Goal: Check status: Check status

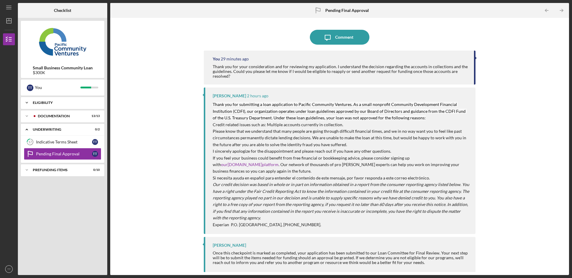
click at [39, 104] on div "Eligibility" at bounding box center [65, 103] width 64 height 4
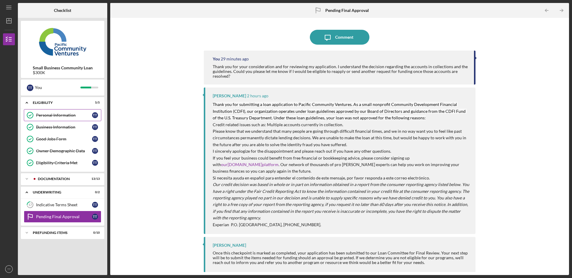
click at [51, 112] on link "Personal Information Personal Information T T" at bounding box center [62, 115] width 77 height 12
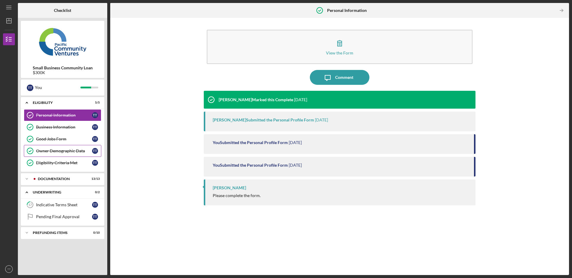
click at [56, 151] on div "Owner Demographic Data" at bounding box center [64, 151] width 56 height 5
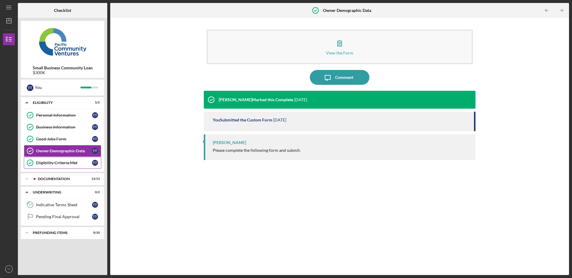
click at [56, 159] on link "Eligibility Criteria Met Eligibility Criteria Met T T" at bounding box center [62, 163] width 77 height 12
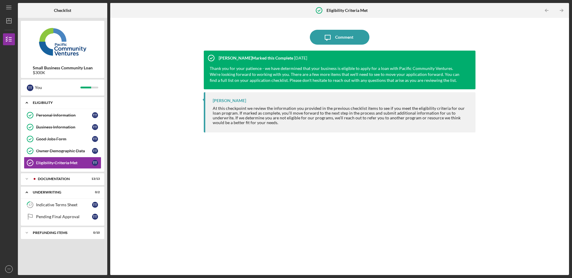
click at [58, 104] on div "Eligibility" at bounding box center [65, 103] width 64 height 4
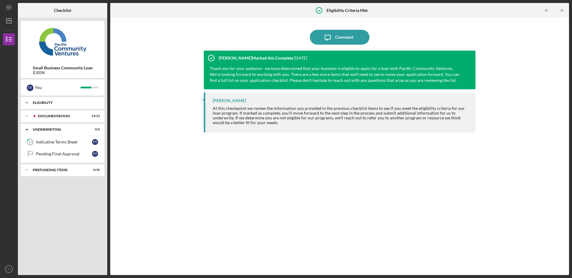
click at [58, 105] on div "Icon/Expander Eligibility 5 / 5" at bounding box center [62, 103] width 83 height 12
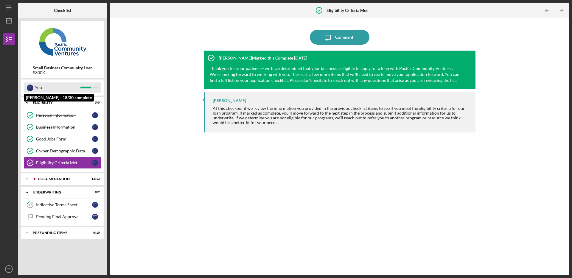
click at [55, 86] on div "You" at bounding box center [58, 87] width 46 height 10
click at [58, 182] on div "Icon/Expander Documentation 13 / 13" at bounding box center [62, 179] width 83 height 12
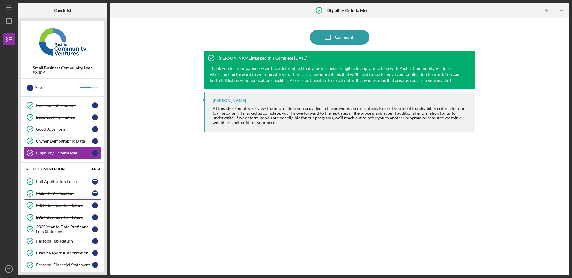
scroll to position [39, 0]
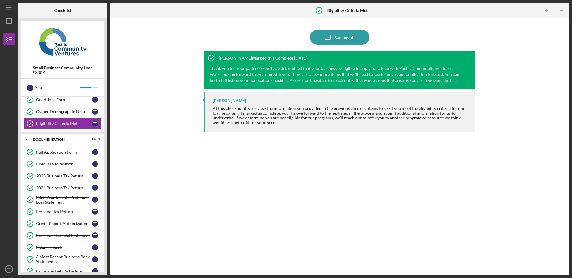
click at [60, 153] on div "Full Application Form" at bounding box center [64, 152] width 56 height 5
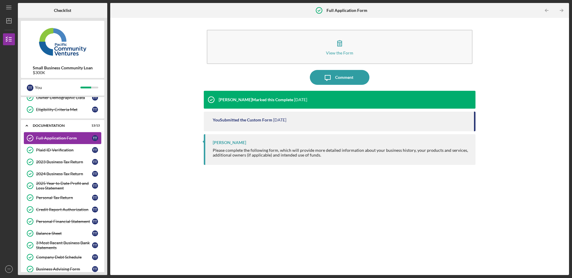
scroll to position [62, 0]
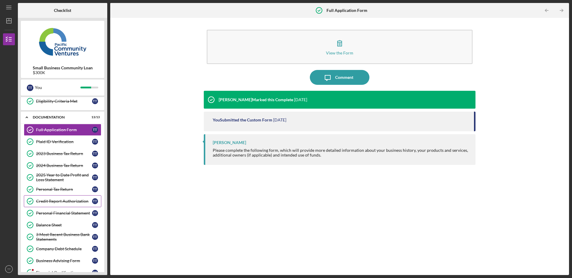
click at [68, 203] on div "Credit Report Authorization" at bounding box center [64, 201] width 56 height 5
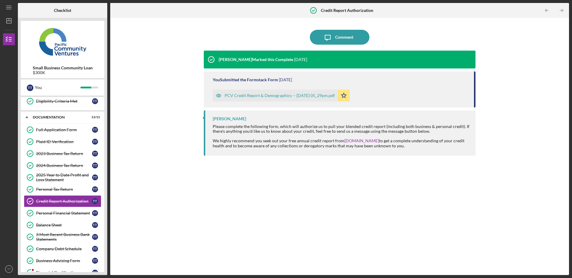
click at [268, 95] on div "PCV Credit Report & Demographics -- [DATE] 05_29pm.pdf" at bounding box center [280, 95] width 110 height 5
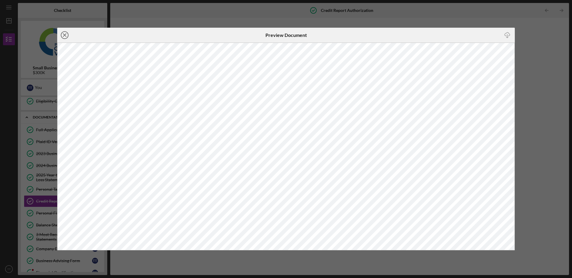
click at [66, 36] on icon "Icon/Close" at bounding box center [64, 35] width 15 height 15
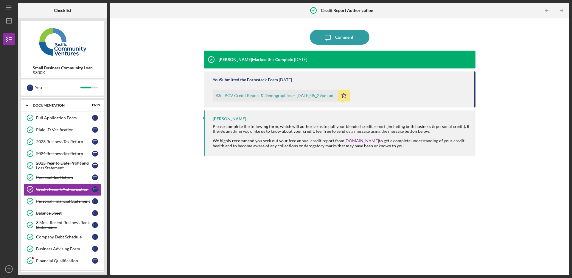
scroll to position [75, 0]
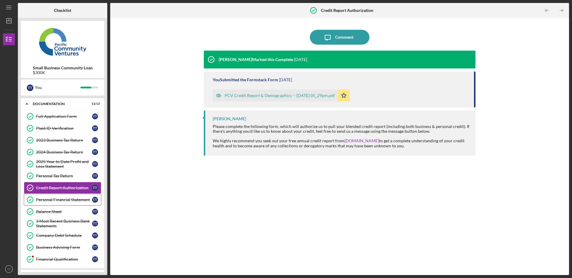
click at [63, 200] on div "Personal Financial Statement" at bounding box center [64, 199] width 56 height 5
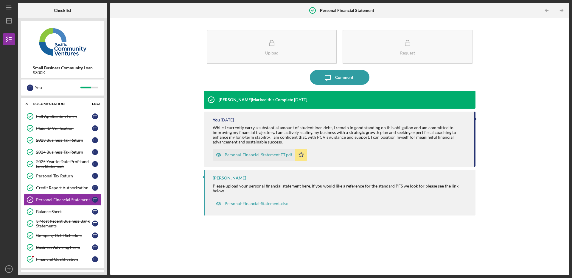
click at [269, 156] on div "Personal-Financial-Statement TT.pdf" at bounding box center [259, 154] width 68 height 5
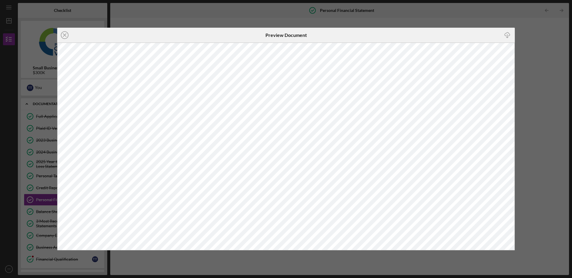
click at [63, 35] on icon "Icon/Close" at bounding box center [64, 35] width 15 height 15
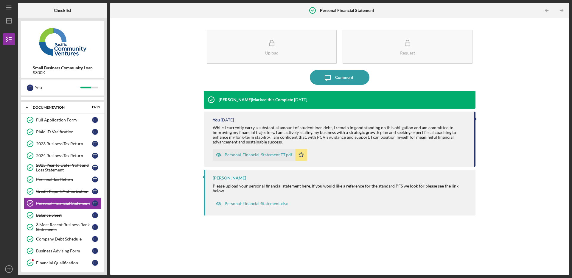
scroll to position [128, 0]
